Goal: Task Accomplishment & Management: Manage account settings

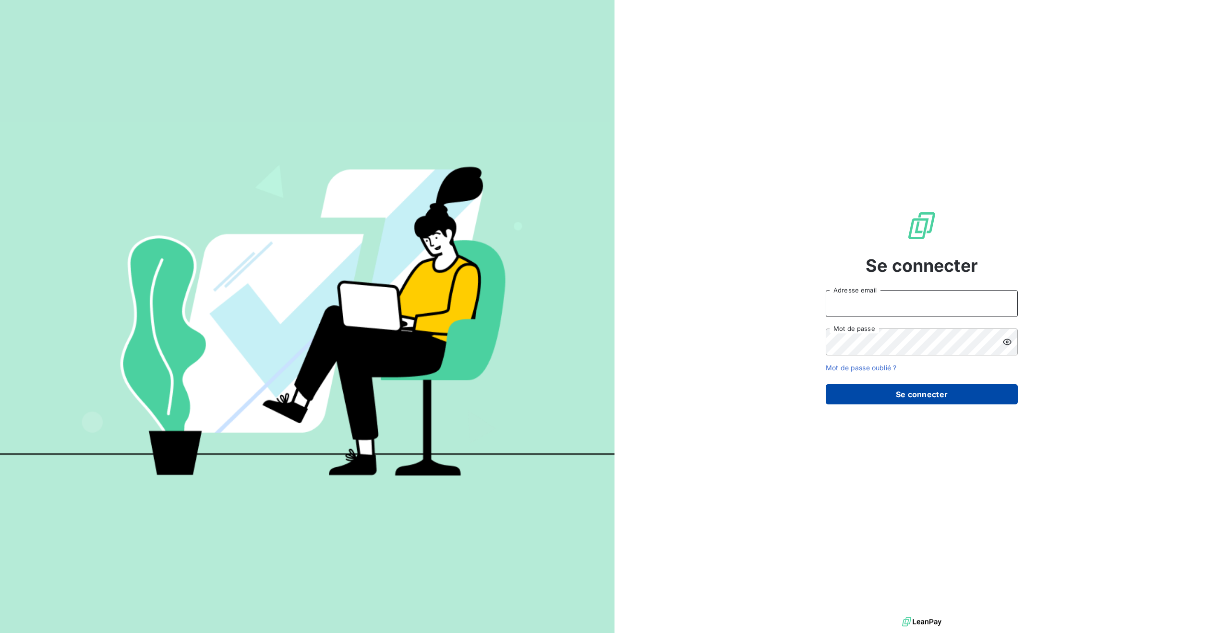
type input "[PERSON_NAME][EMAIL_ADDRESS][DOMAIN_NAME]"
click at [921, 390] on button "Se connecter" at bounding box center [922, 394] width 192 height 20
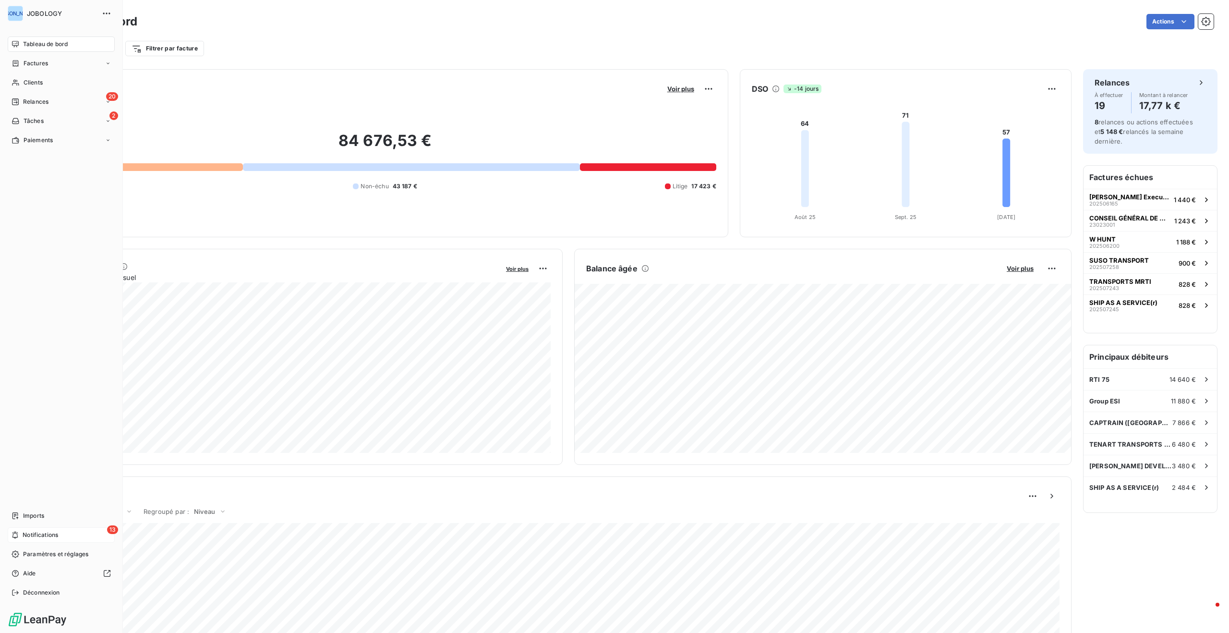
click at [54, 532] on span "Notifications" at bounding box center [41, 534] width 36 height 9
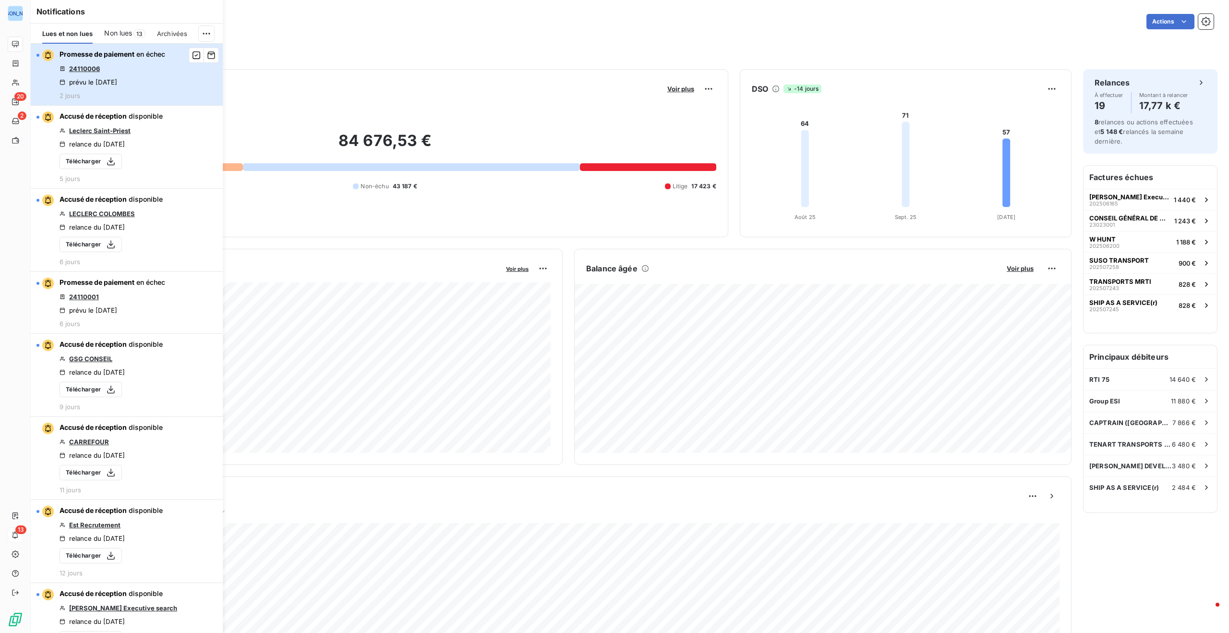
click at [163, 69] on div "Promesse de paiement en échec 24110006 prévu le [DATE] 2 jours" at bounding box center [113, 74] width 106 height 50
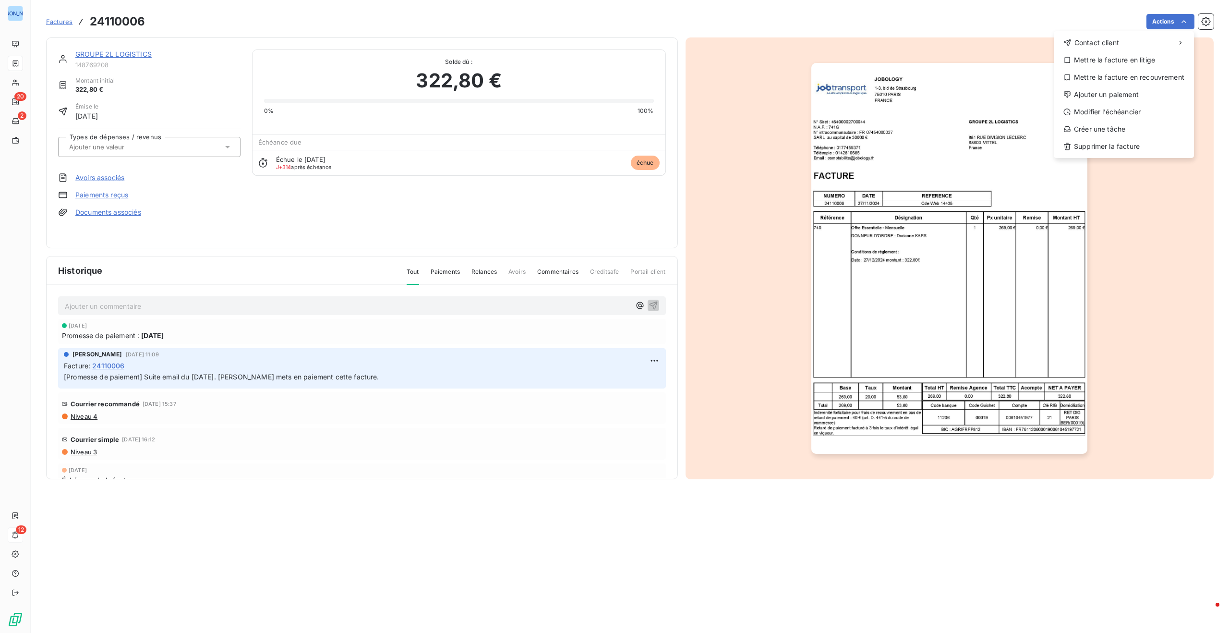
click at [1066, 21] on html "JO 20 2 12 Factures 24110006 Actions Contact client Mettre la facture en litige…" at bounding box center [614, 316] width 1229 height 633
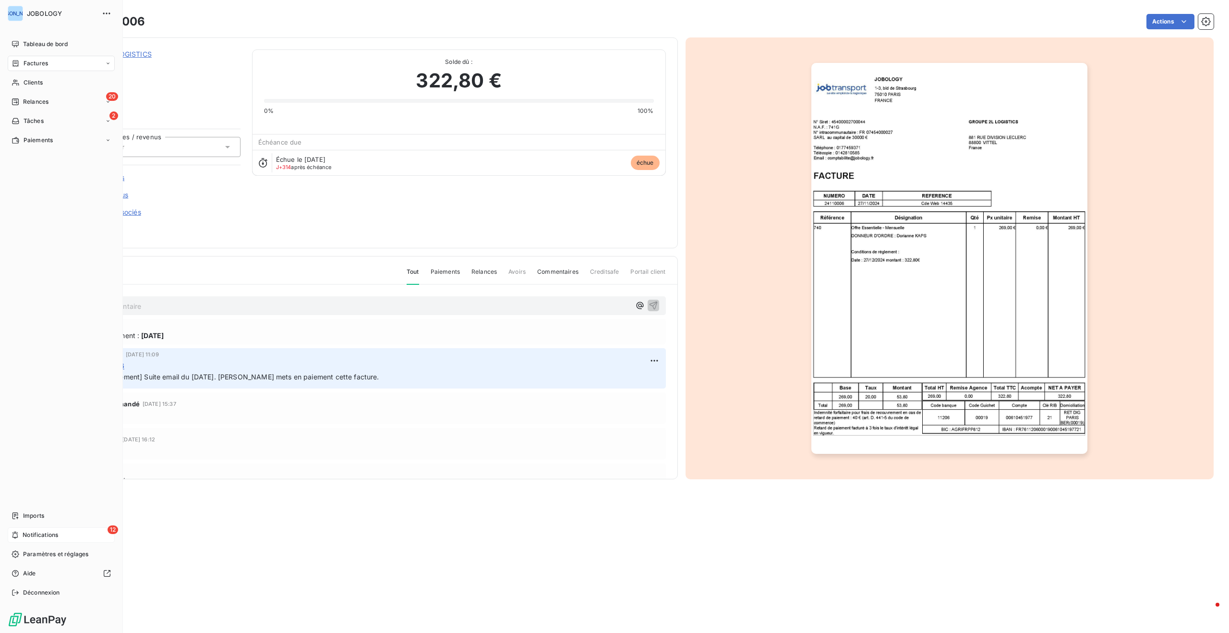
click at [29, 531] on span "Notifications" at bounding box center [41, 534] width 36 height 9
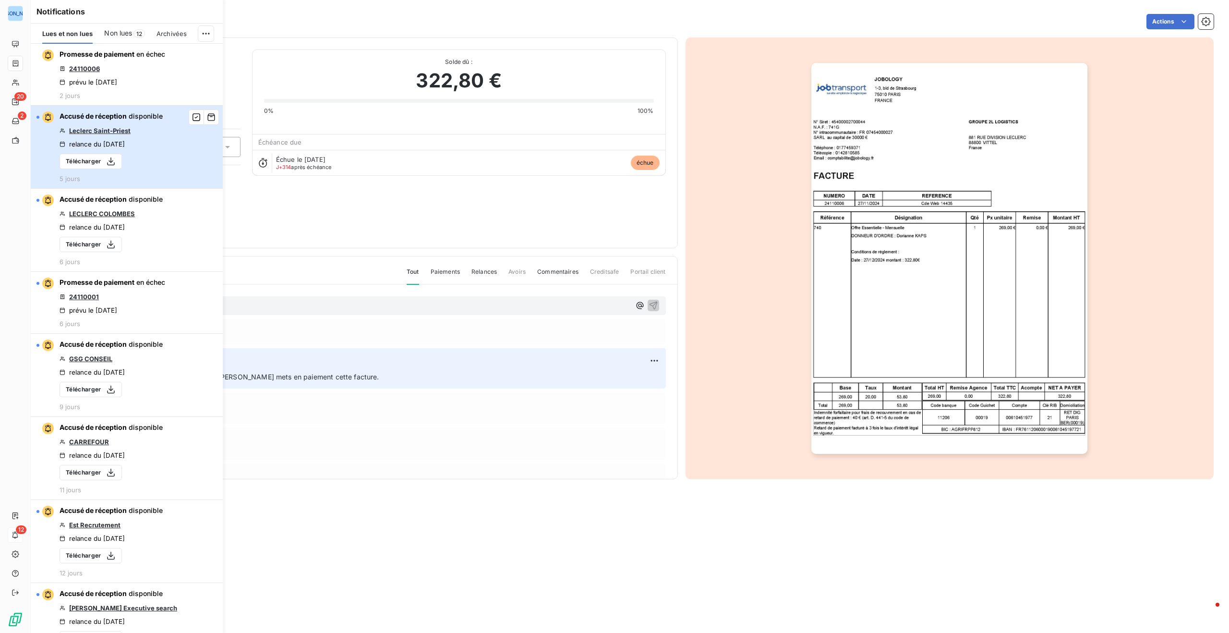
click at [145, 144] on div "Accusé de réception disponible Leclerc Saint-Priest relance du [DATE] Télécharg…" at bounding box center [111, 146] width 103 height 71
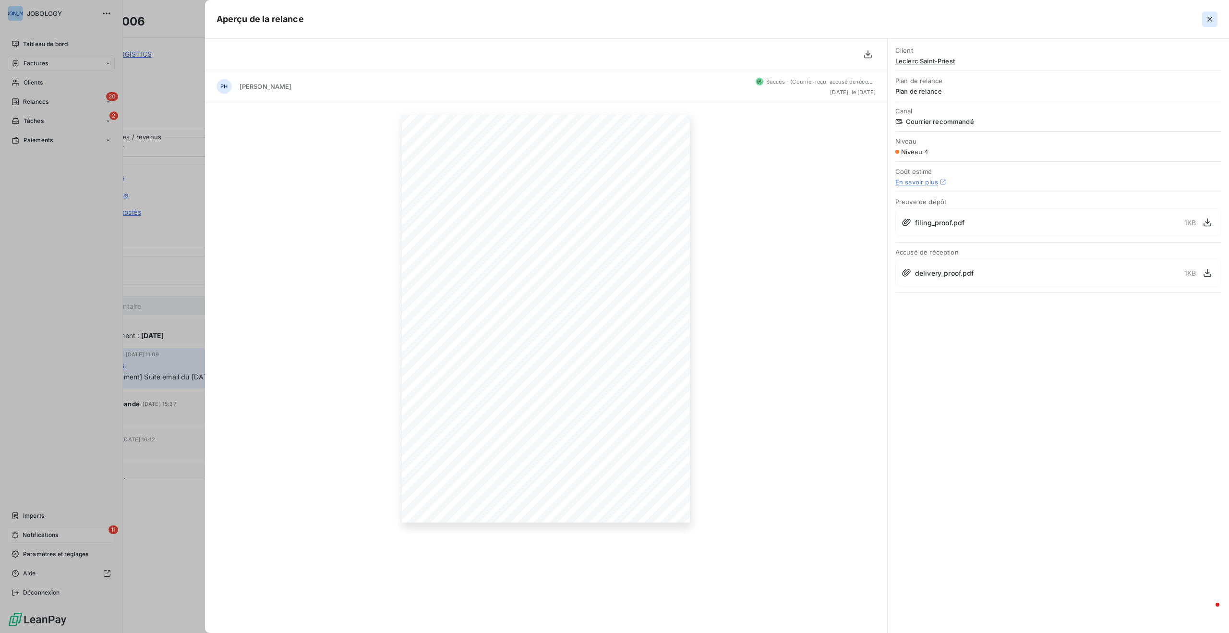
click at [1211, 16] on icon "button" at bounding box center [1210, 19] width 10 height 10
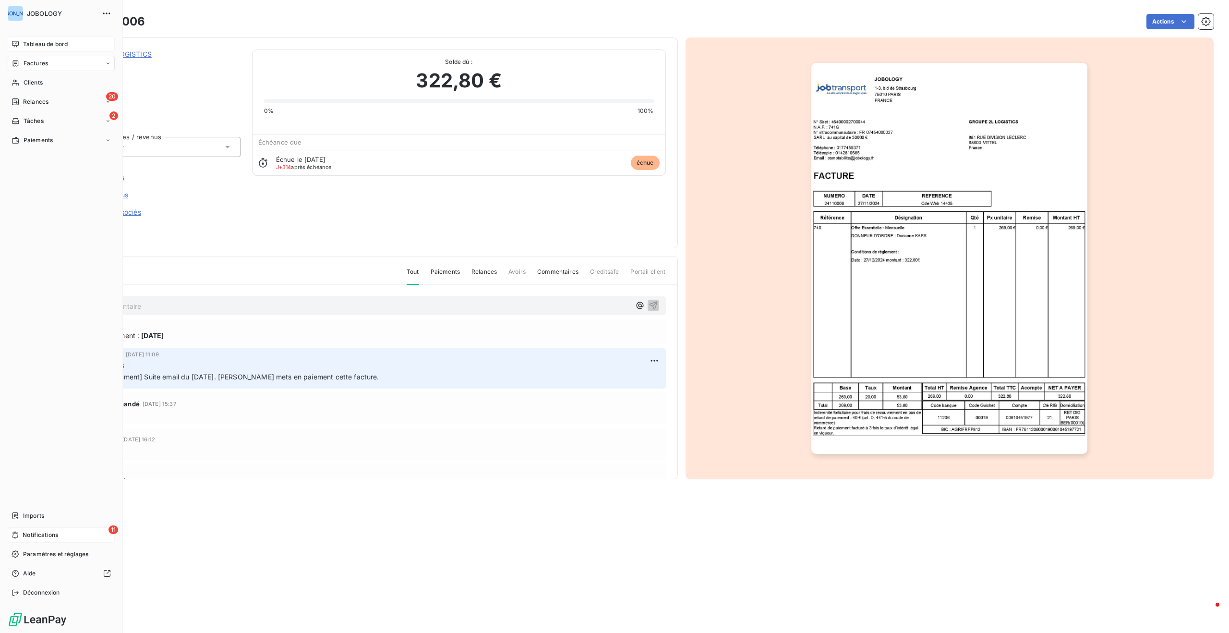
click at [51, 42] on span "Tableau de bord" at bounding box center [45, 44] width 45 height 9
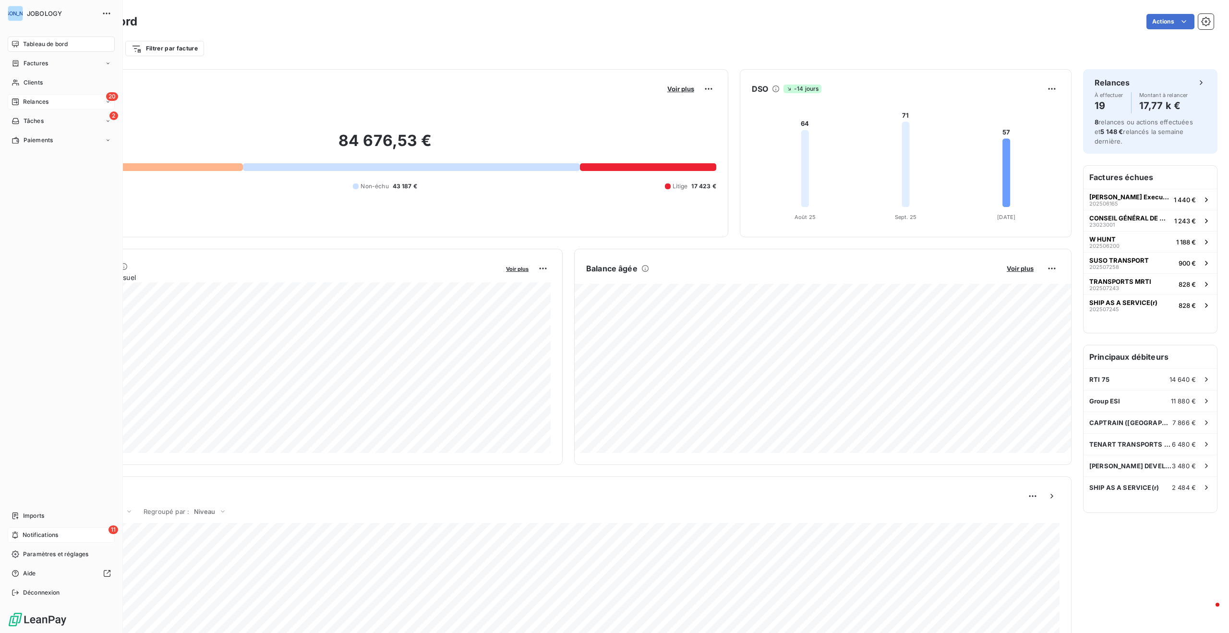
click at [35, 99] on span "Relances" at bounding box center [35, 101] width 25 height 9
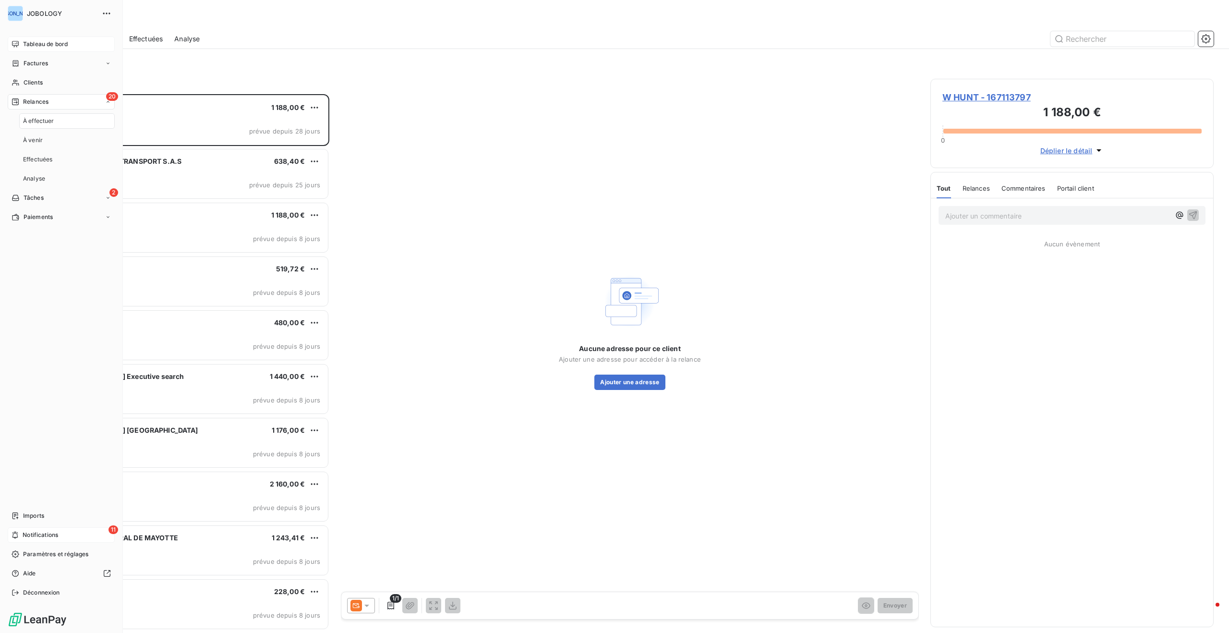
scroll to position [539, 283]
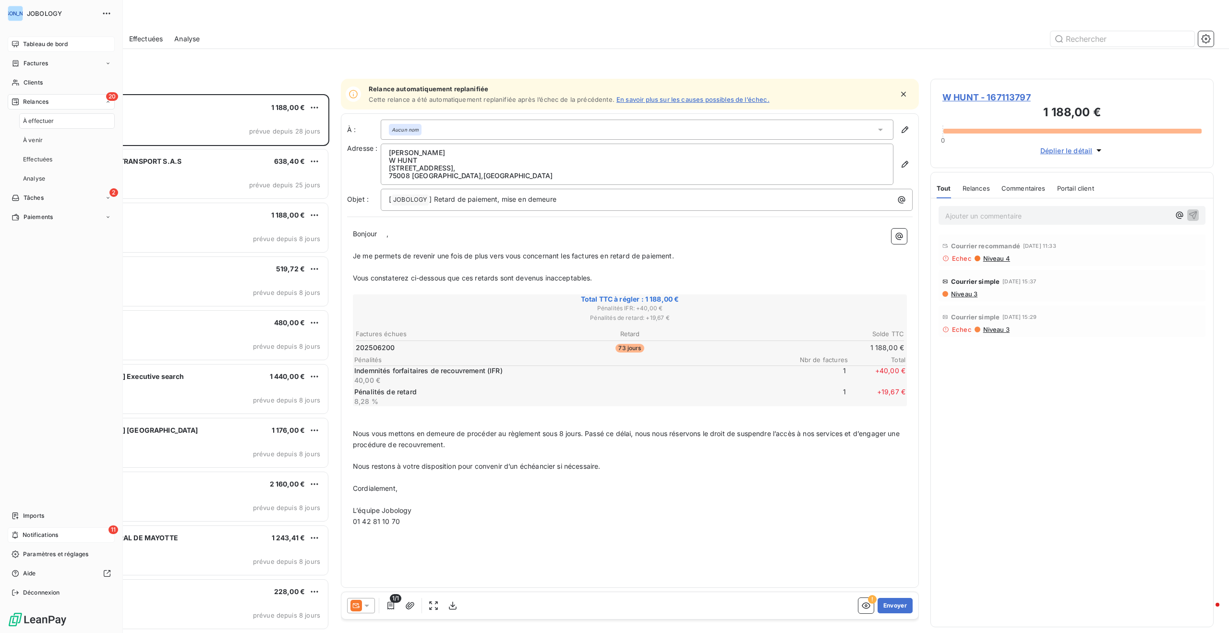
click at [45, 535] on span "Notifications" at bounding box center [41, 534] width 36 height 9
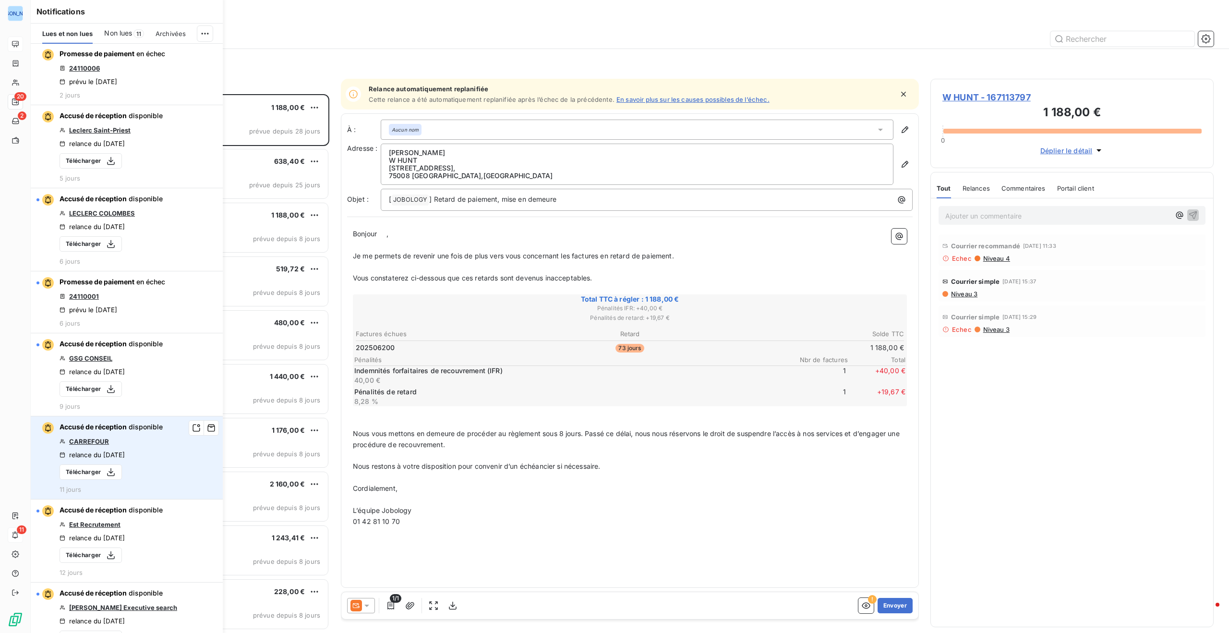
scroll to position [0, 0]
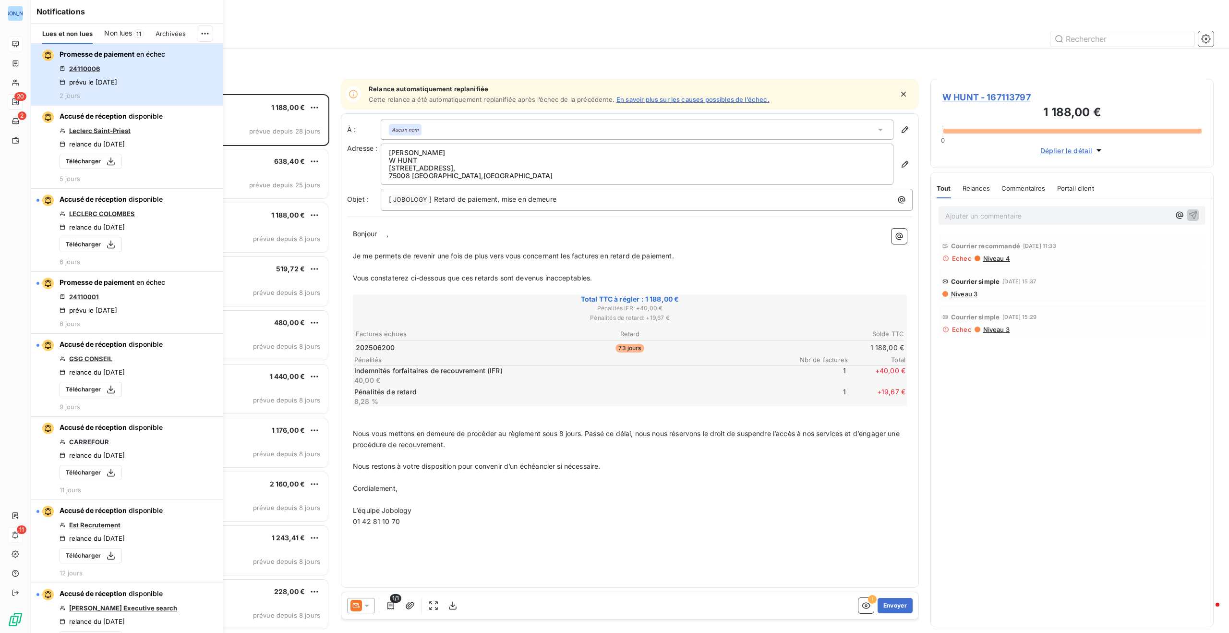
click at [153, 61] on div "Promesse de paiement en échec 24110006 prévu le [DATE] 2 jours" at bounding box center [113, 74] width 106 height 50
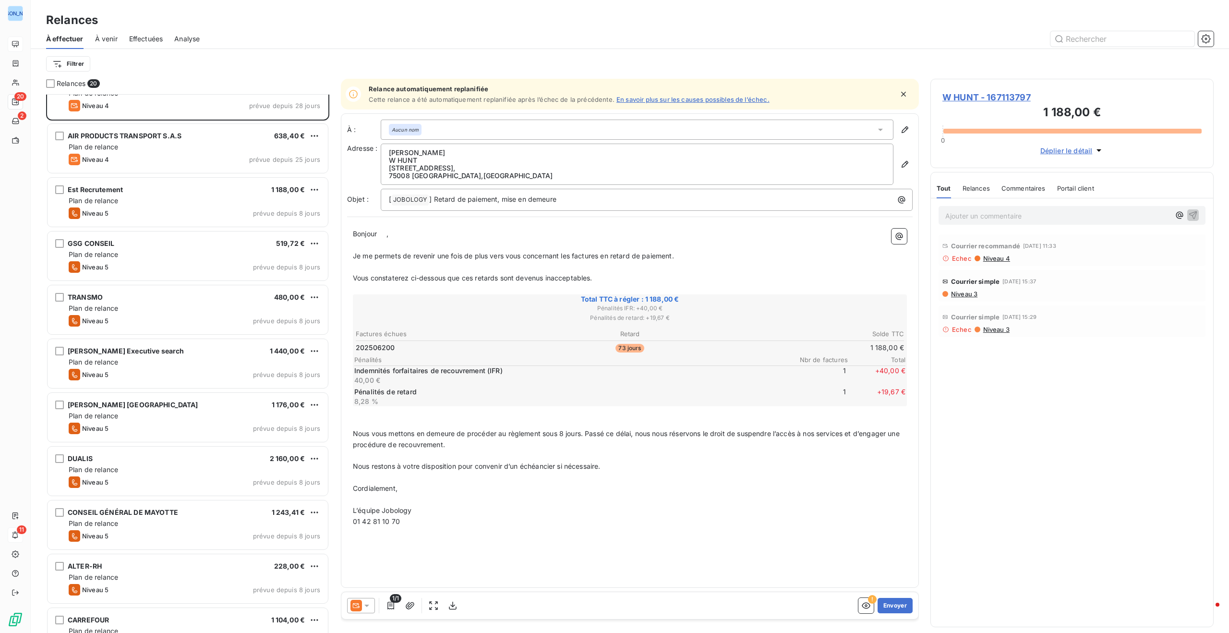
scroll to position [24, 0]
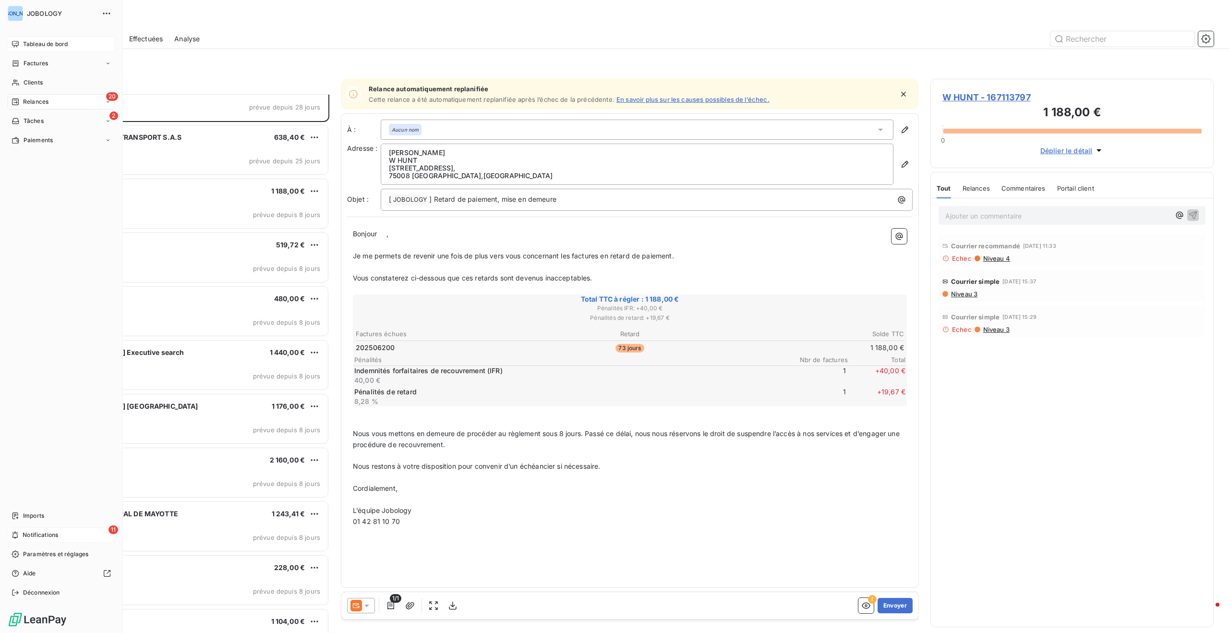
click at [30, 98] on span "Relances" at bounding box center [35, 101] width 25 height 9
click at [33, 117] on span "À effectuer" at bounding box center [38, 121] width 31 height 9
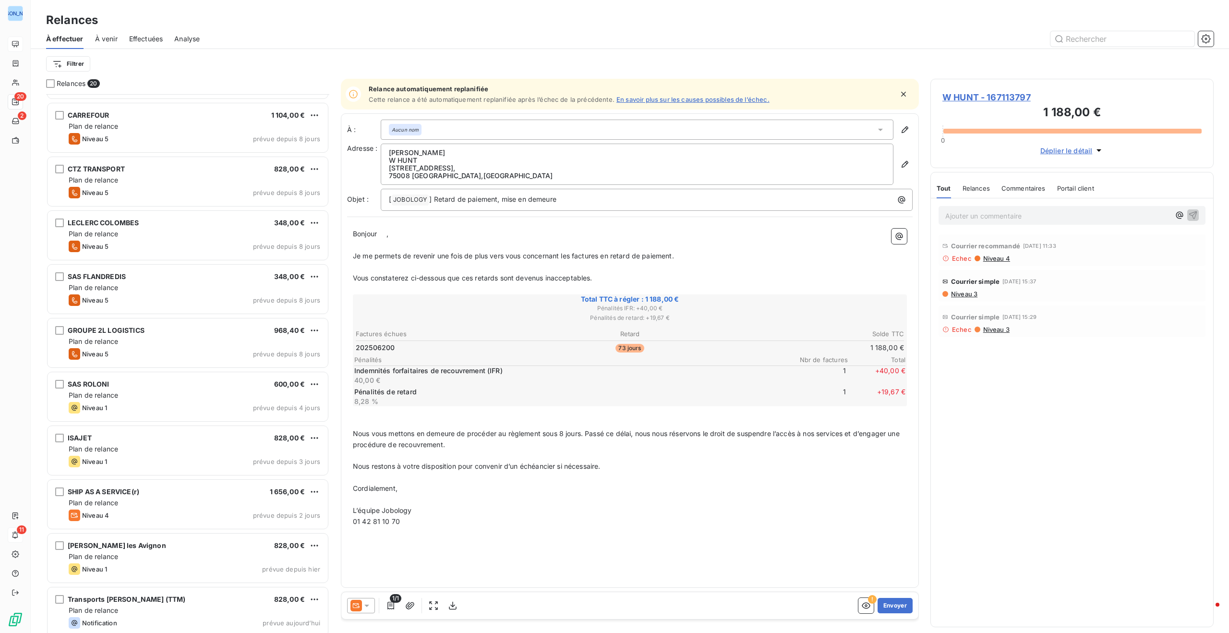
scroll to position [537, 0]
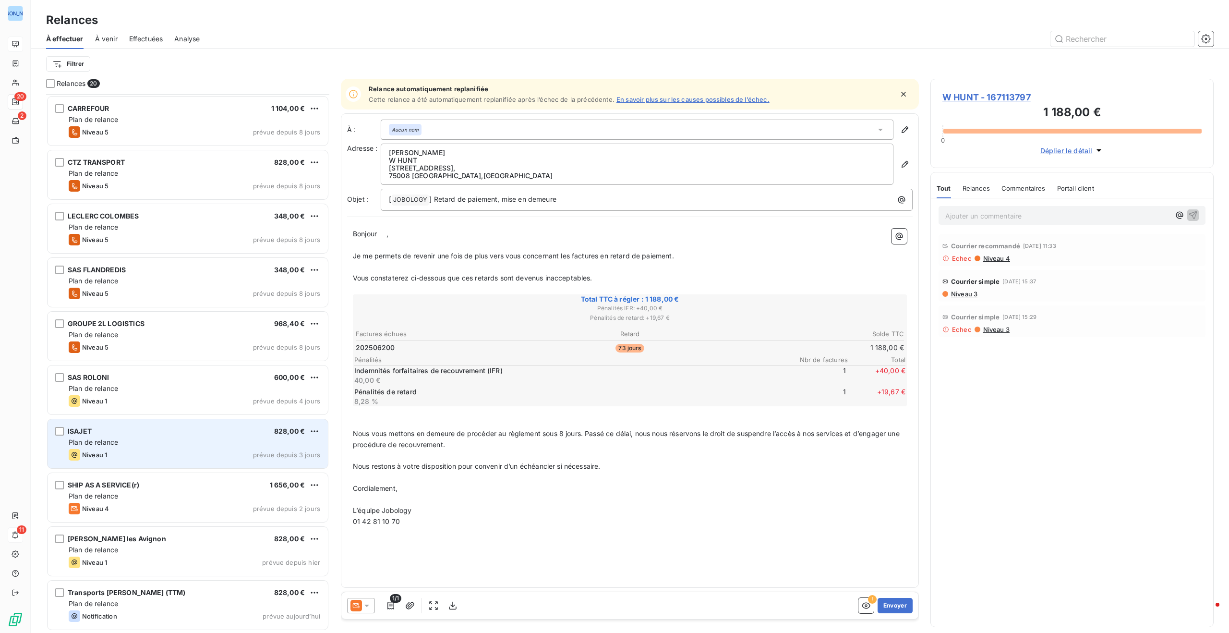
click at [173, 442] on div "Plan de relance" at bounding box center [195, 442] width 252 height 10
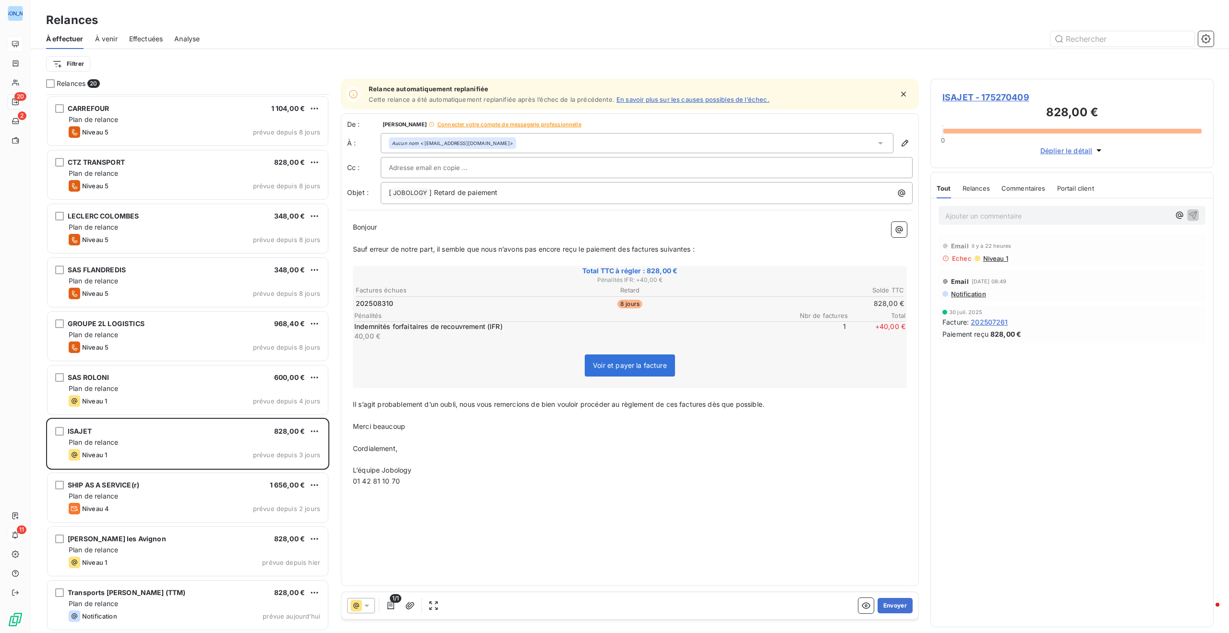
click at [490, 121] on span "Connecter votre compte de messagerie professionnelle" at bounding box center [509, 124] width 144 height 6
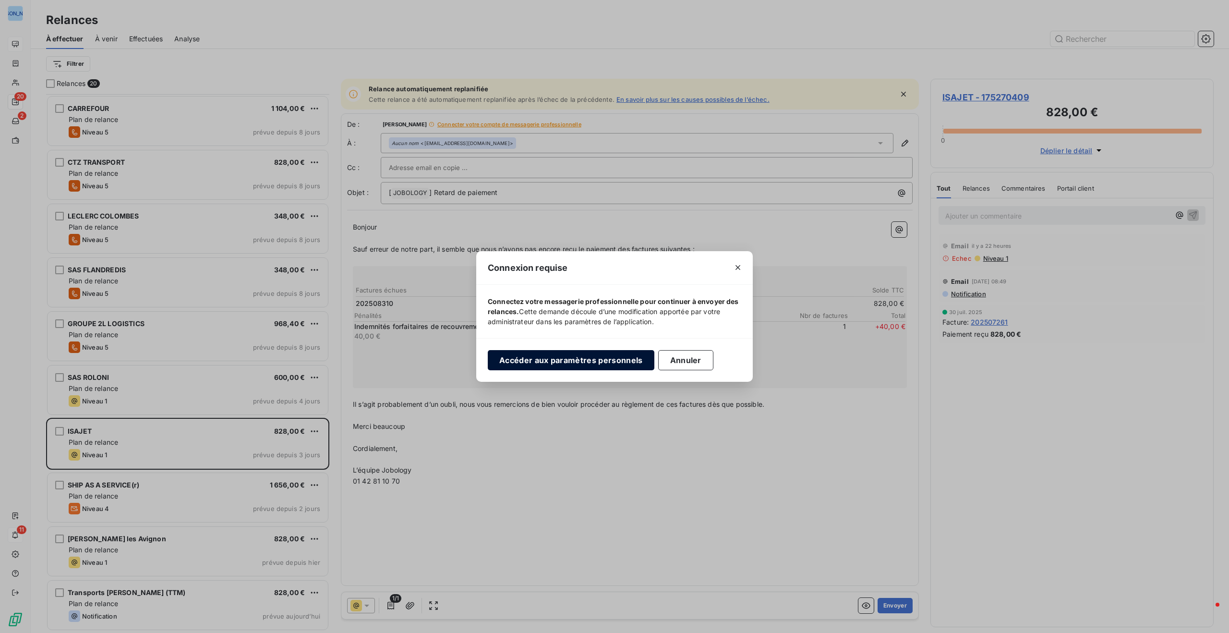
click at [579, 360] on button "Accéder aux paramètres personnels" at bounding box center [571, 360] width 167 height 20
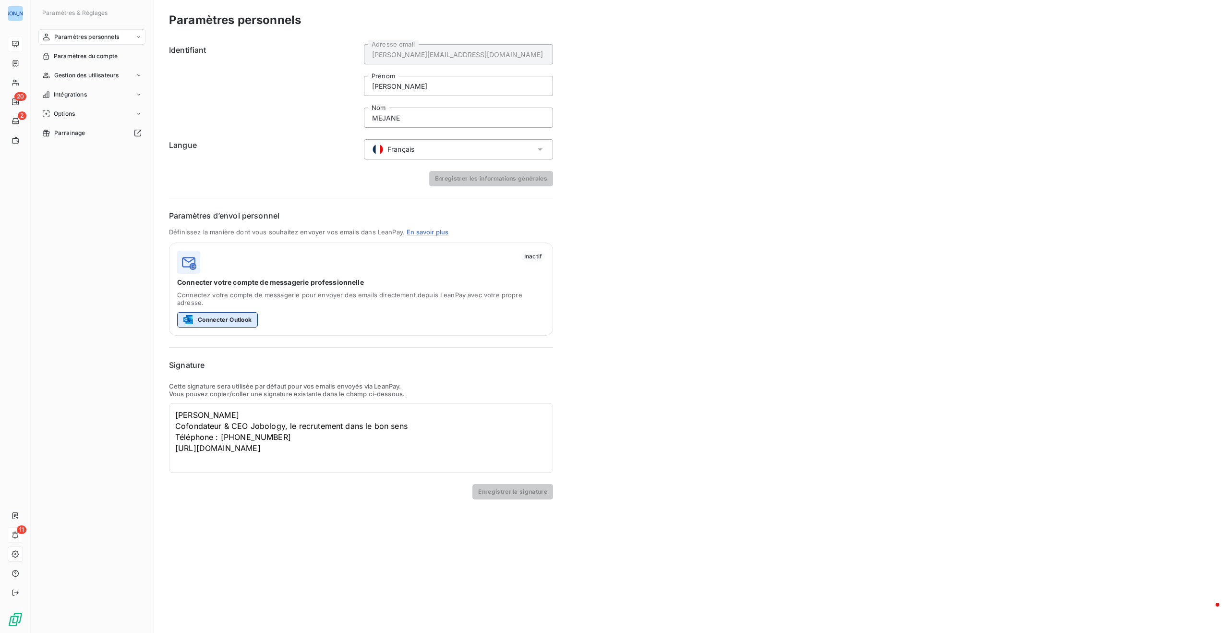
click at [210, 314] on button "Connecter Outlook" at bounding box center [217, 319] width 81 height 15
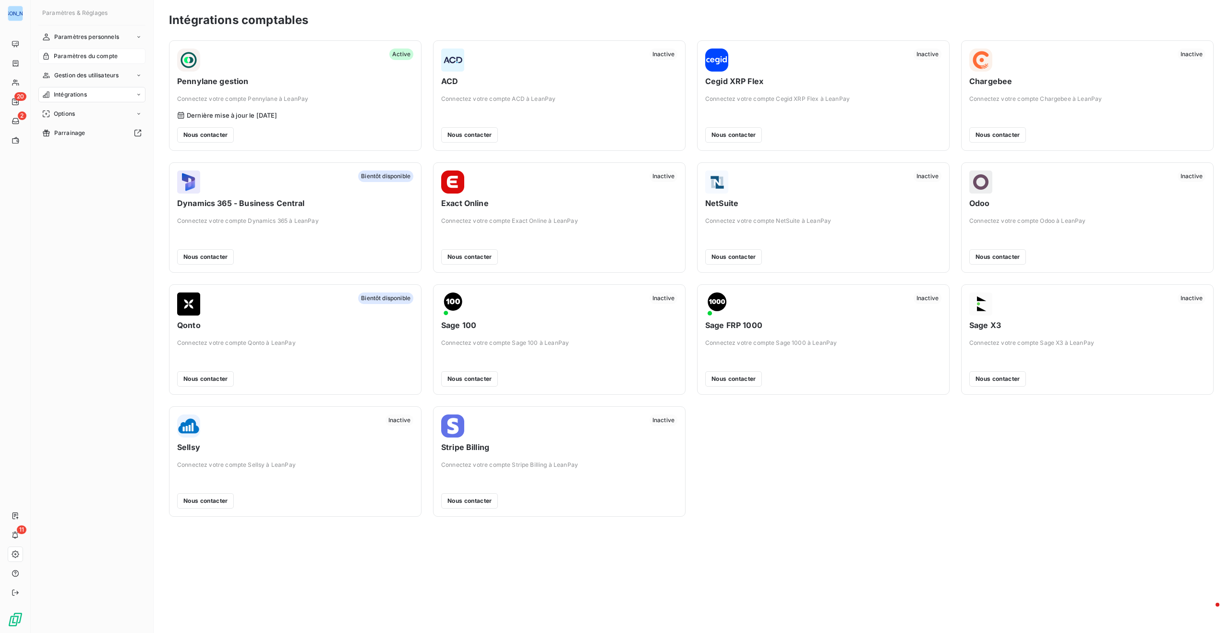
click at [79, 52] on span "Paramètres du compte" at bounding box center [86, 56] width 64 height 9
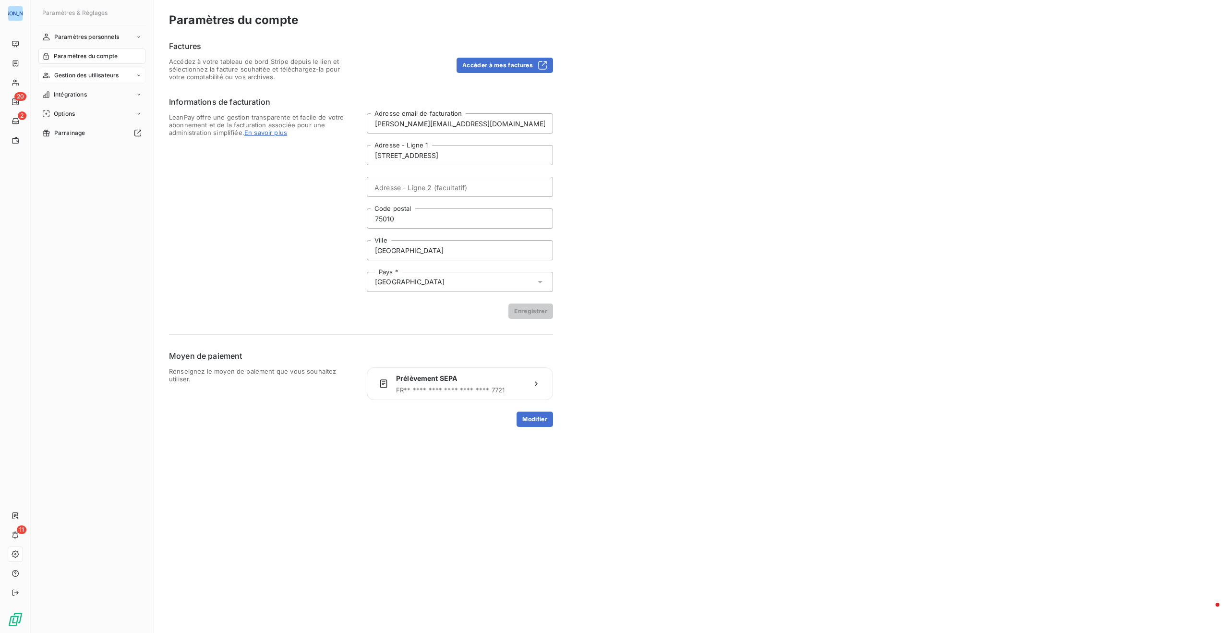
click at [88, 75] on span "Gestion des utilisateurs" at bounding box center [86, 75] width 65 height 9
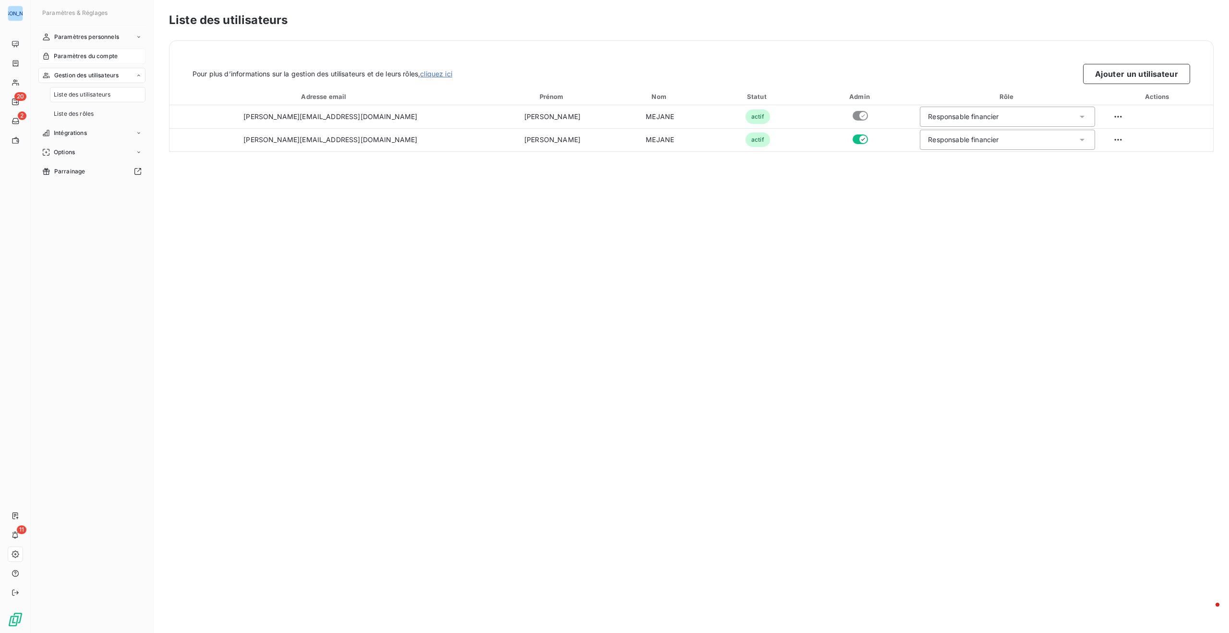
click at [84, 53] on span "Paramètres du compte" at bounding box center [86, 56] width 64 height 9
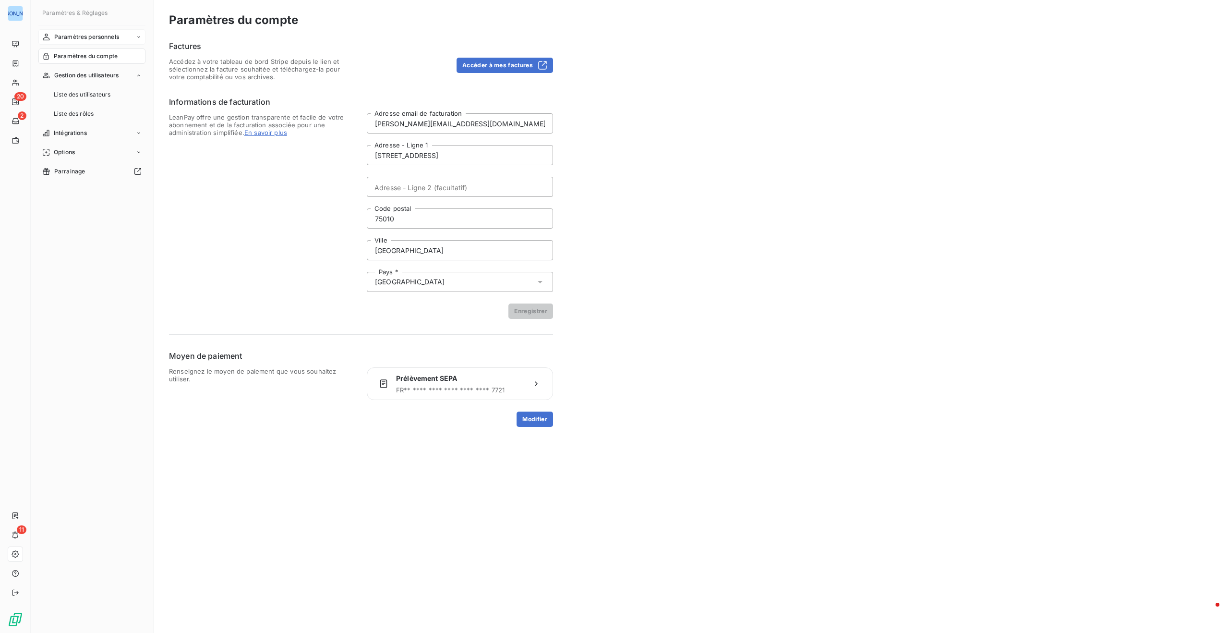
click at [85, 36] on span "Paramètres personnels" at bounding box center [86, 37] width 65 height 9
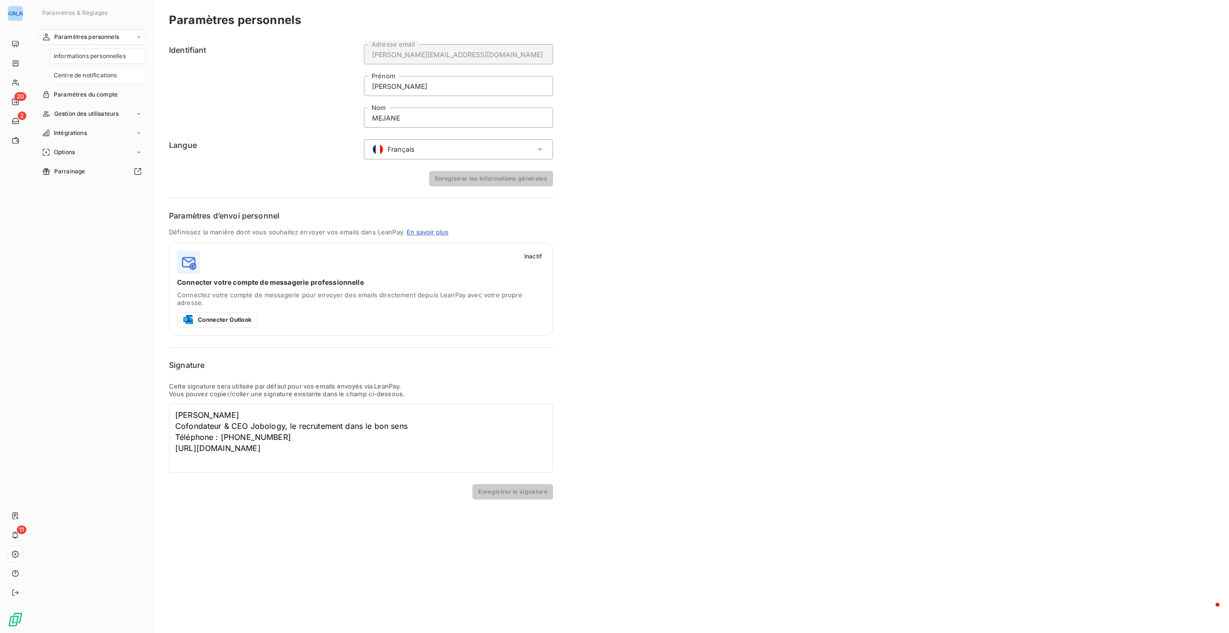
click at [89, 74] on span "Centre de notifications" at bounding box center [85, 75] width 63 height 9
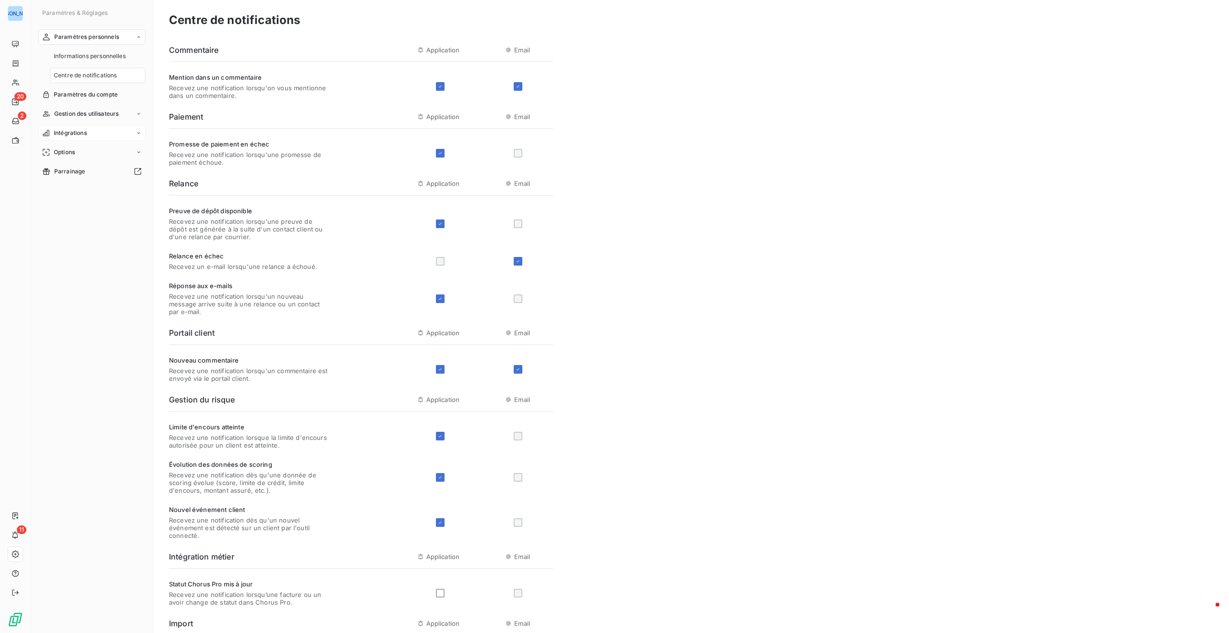
click at [86, 128] on div "Intégrations" at bounding box center [91, 132] width 107 height 15
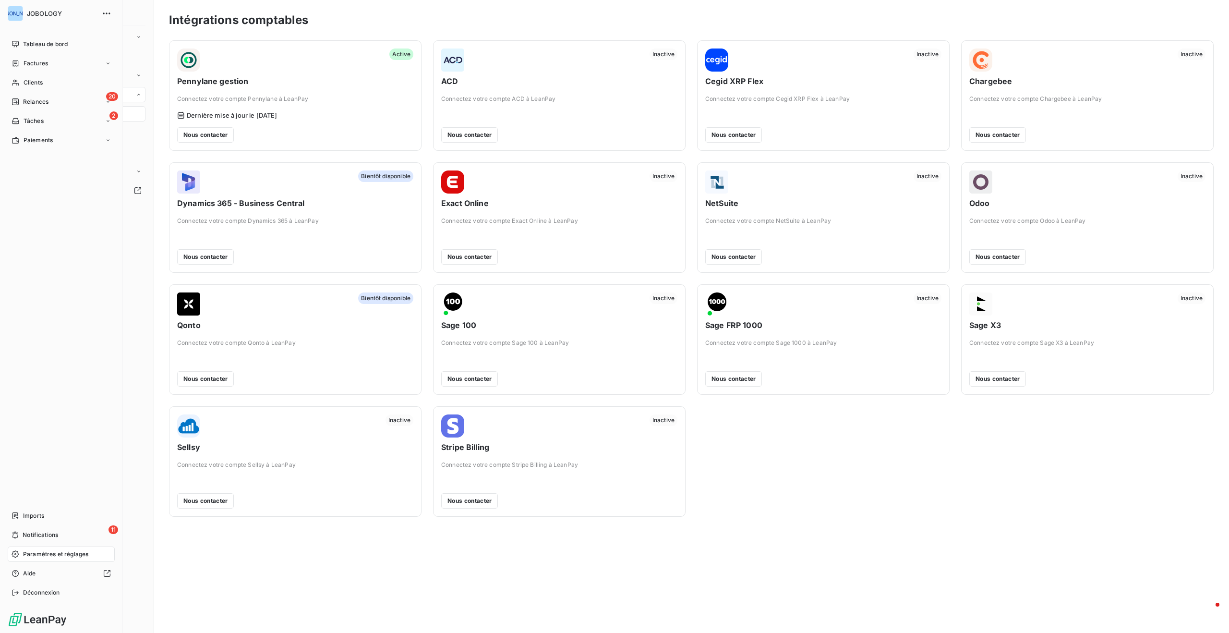
click at [36, 555] on span "Paramètres et réglages" at bounding box center [55, 554] width 65 height 9
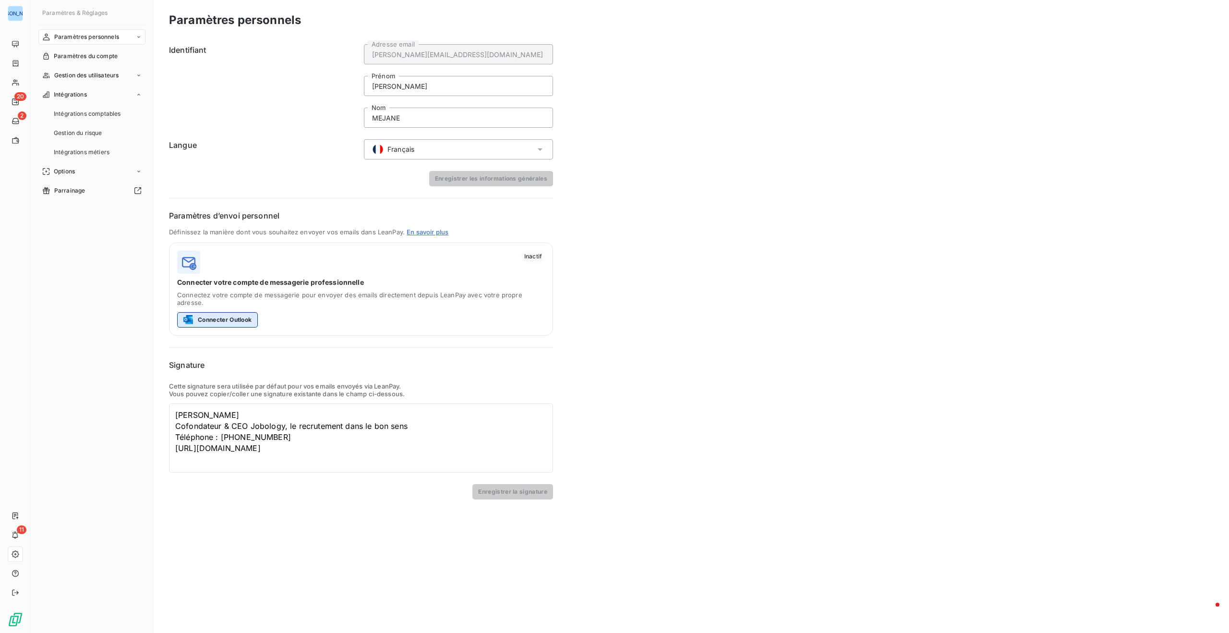
click at [241, 312] on button "Connecter Outlook" at bounding box center [217, 319] width 81 height 15
